Goal: Check status: Check status

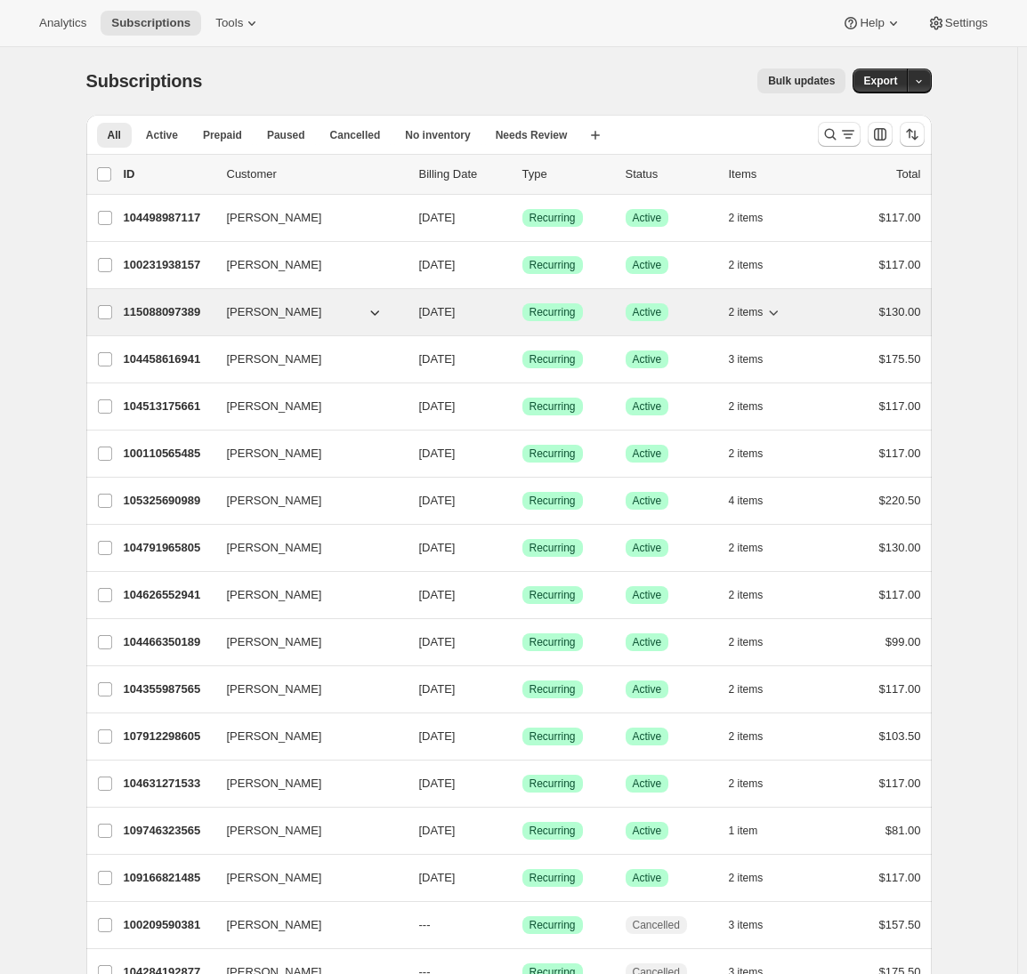
click at [159, 307] on p "115088097389" at bounding box center [168, 312] width 89 height 18
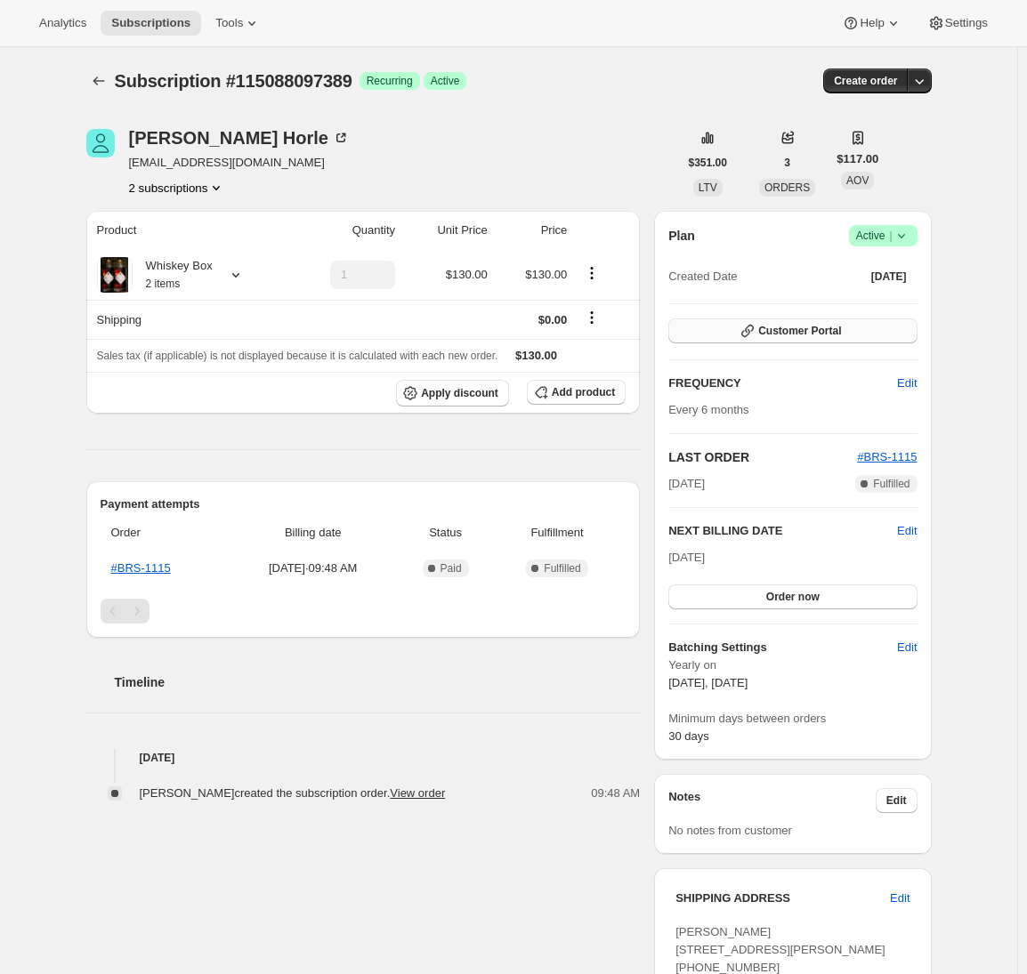
click at [676, 327] on icon "button" at bounding box center [748, 331] width 18 height 18
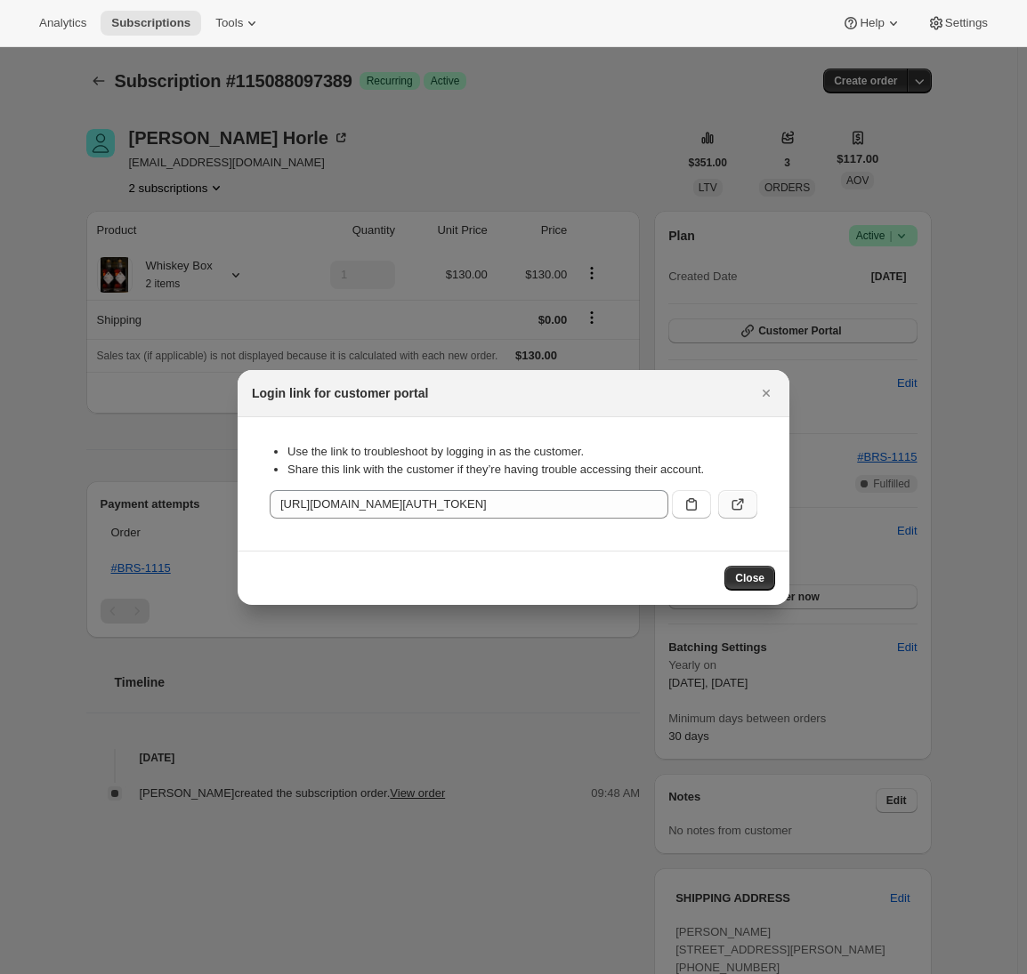
click at [676, 504] on icon ":r6u:" at bounding box center [738, 505] width 18 height 18
click at [676, 399] on icon "Close" at bounding box center [766, 393] width 18 height 18
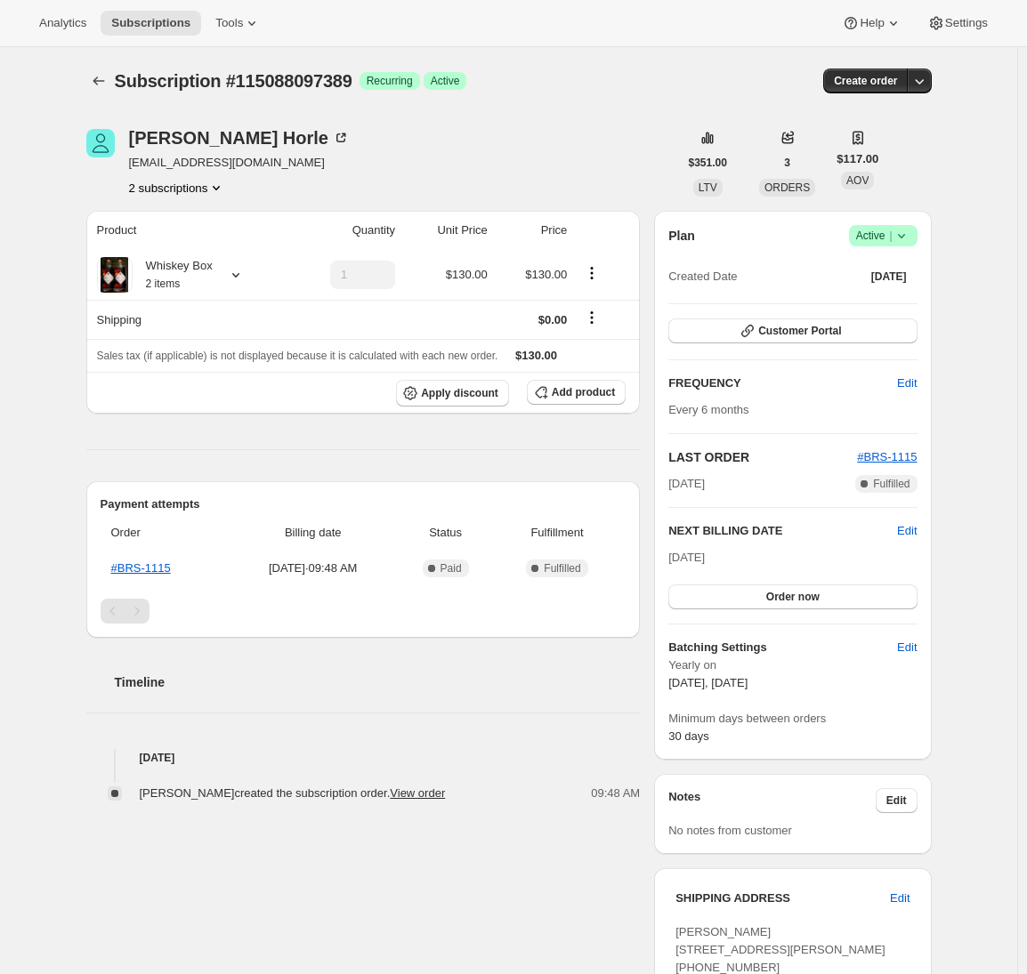
scroll to position [249, 0]
